Goal: Task Accomplishment & Management: Manage account settings

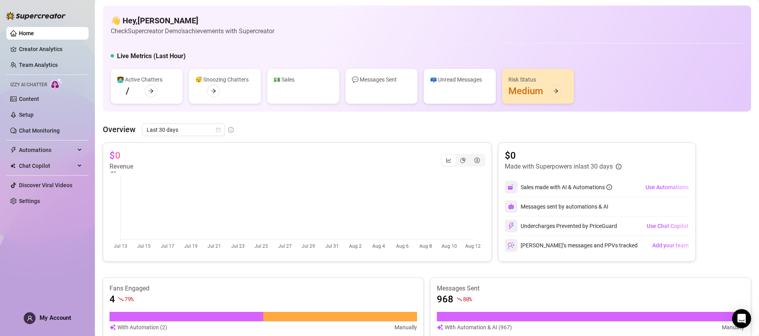
click at [56, 319] on span "My Account" at bounding box center [56, 317] width 32 height 7
click at [43, 315] on span "My Account" at bounding box center [56, 317] width 32 height 7
click at [60, 321] on div "My Account" at bounding box center [47, 318] width 47 height 12
click at [59, 321] on div "My Account" at bounding box center [47, 318] width 47 height 12
click at [45, 314] on span "My Account" at bounding box center [56, 317] width 32 height 7
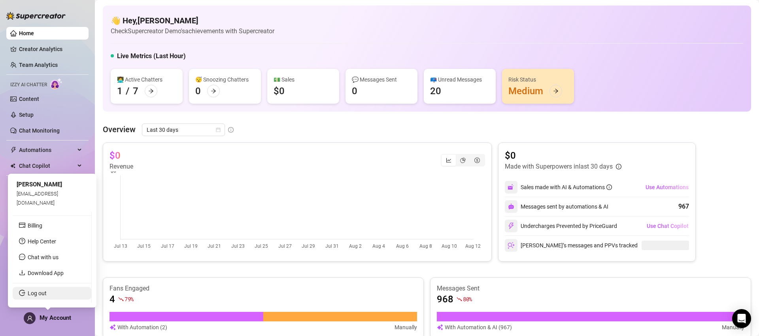
click at [42, 291] on link "Log out" at bounding box center [37, 293] width 19 height 6
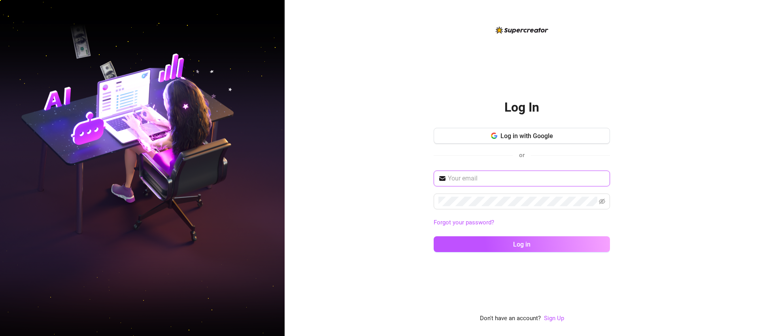
type input "josephoh2011@gmail.com"
click at [528, 134] on span "Log in with Google" at bounding box center [526, 136] width 53 height 8
